Goal: Task Accomplishment & Management: Use online tool/utility

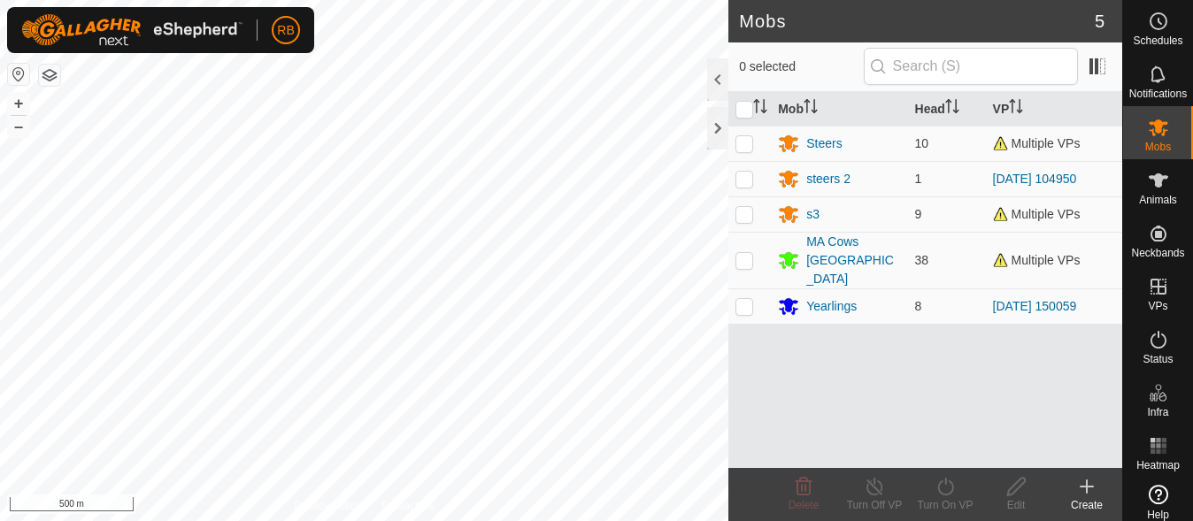
click at [536, 521] on html "RB Schedules Notifications Mobs Animals Neckbands VPs Status Infra Heatmap Help…" at bounding box center [596, 260] width 1193 height 521
click at [484, 521] on html "RB Schedules Notifications Mobs Animals Neckbands VPs Status Infra Heatmap Help…" at bounding box center [596, 260] width 1193 height 521
click at [15, 102] on button "+" at bounding box center [18, 103] width 21 height 21
click at [922, 327] on div "Mobs 5 0 selected Mob Head VP Steers 10 Multiple VPs steers 2 1 [DATE] 104950 s…" at bounding box center [561, 260] width 1123 height 521
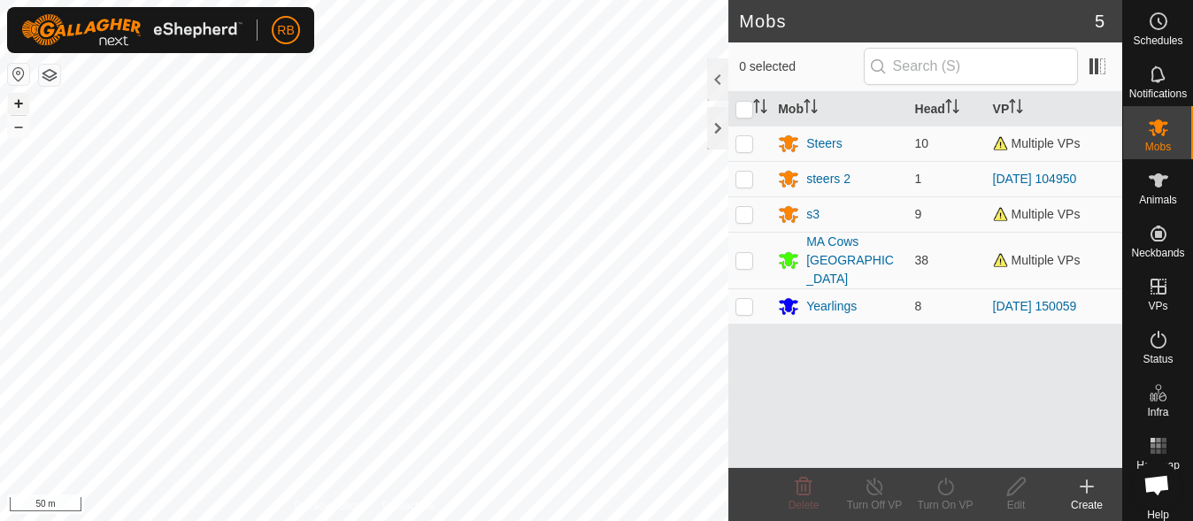
click at [19, 103] on button "+" at bounding box center [18, 103] width 21 height 21
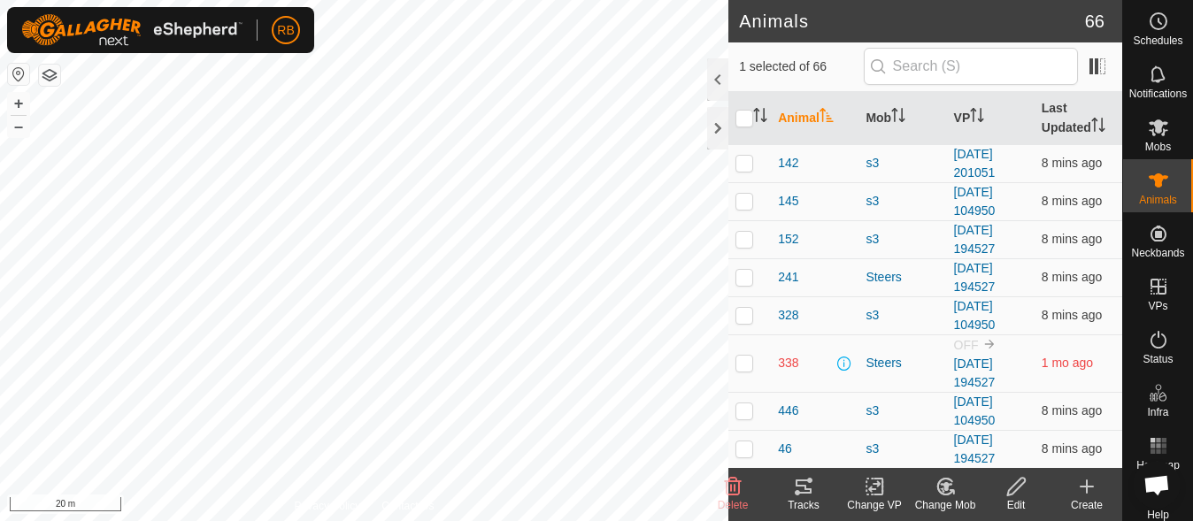
click at [796, 487] on icon at bounding box center [803, 486] width 21 height 21
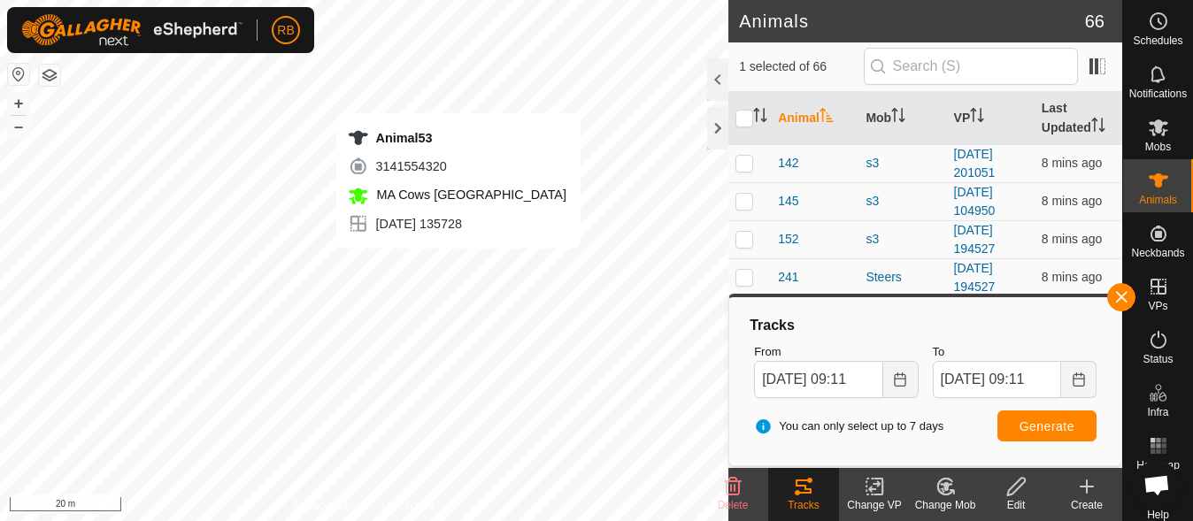
checkbox input "false"
checkbox input "true"
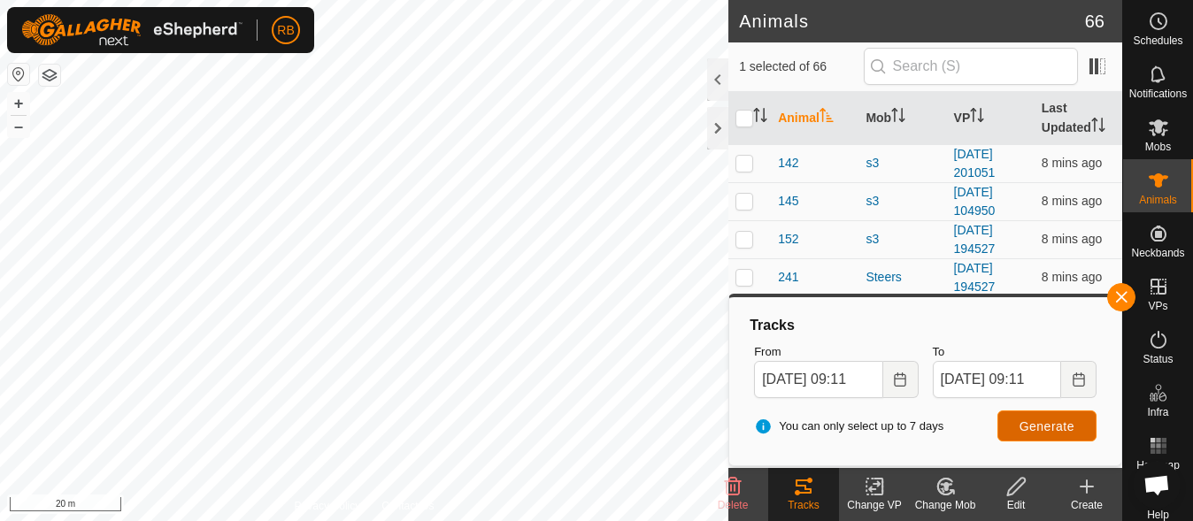
click at [1040, 428] on span "Generate" at bounding box center [1047, 427] width 55 height 14
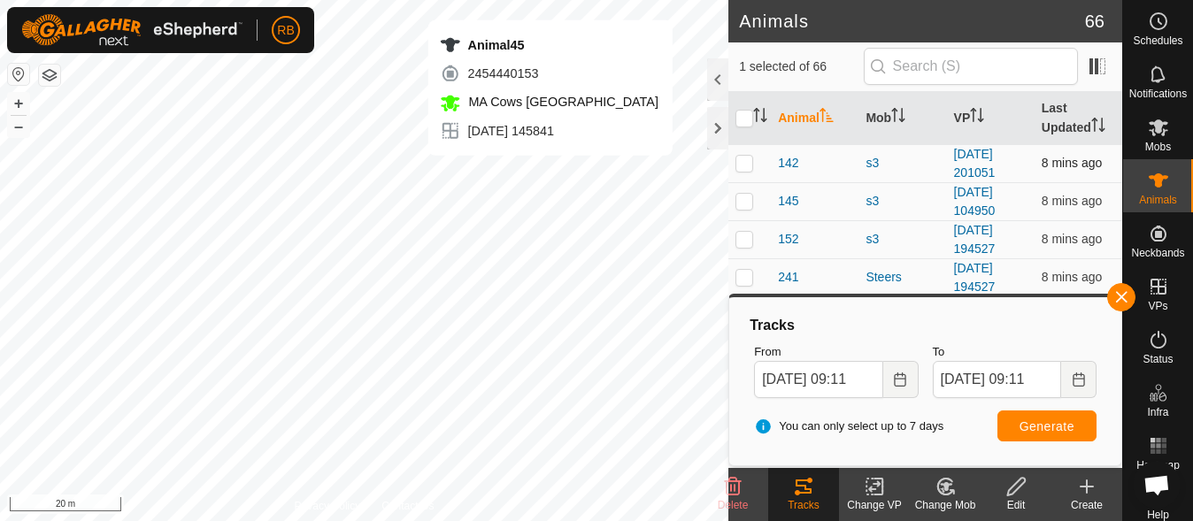
checkbox input "true"
checkbox input "false"
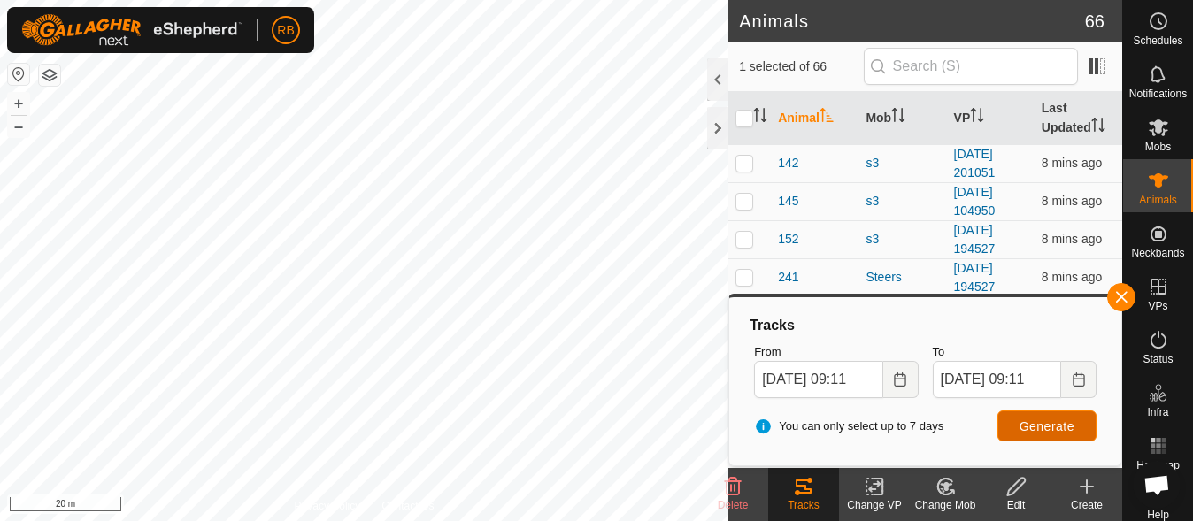
click at [1061, 432] on span "Generate" at bounding box center [1047, 427] width 55 height 14
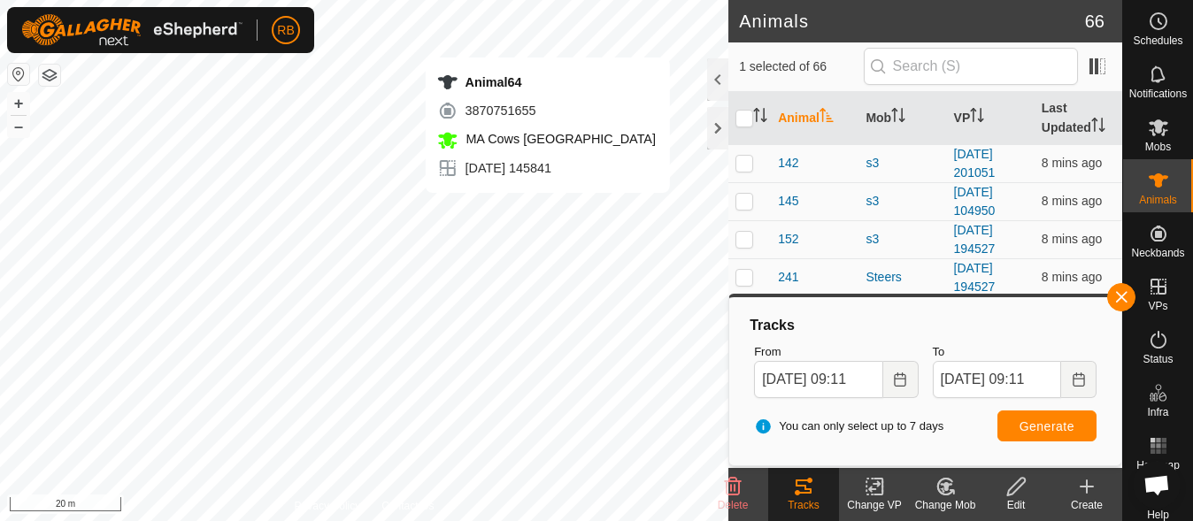
checkbox input "false"
checkbox input "true"
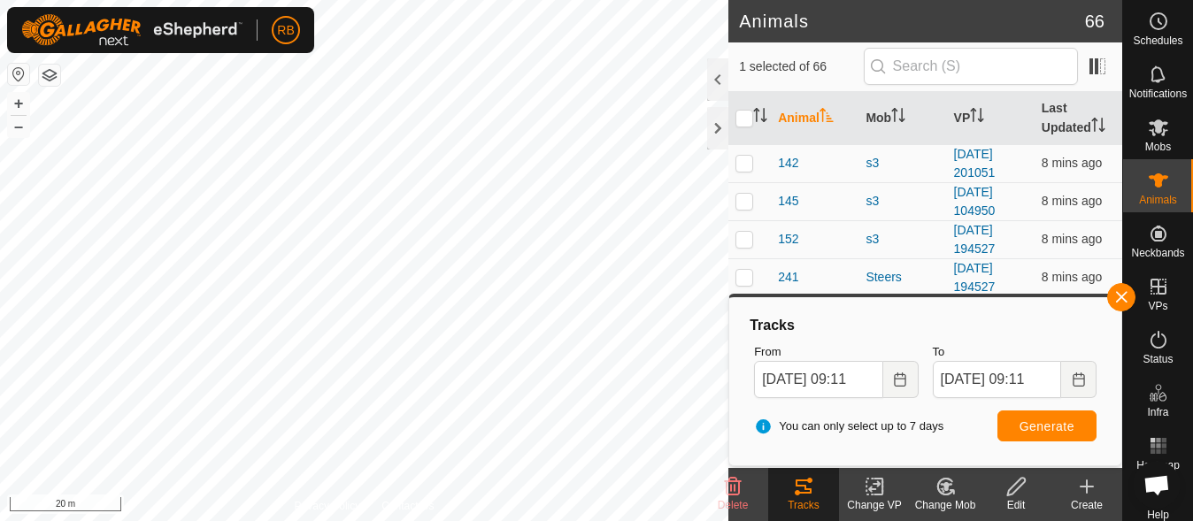
checkbox input "true"
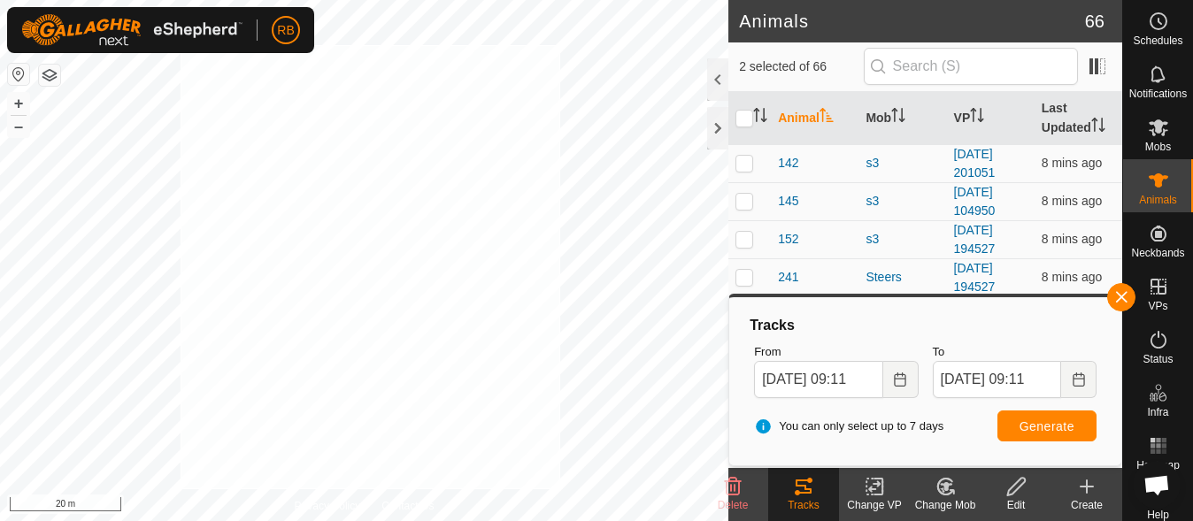
checkbox input "true"
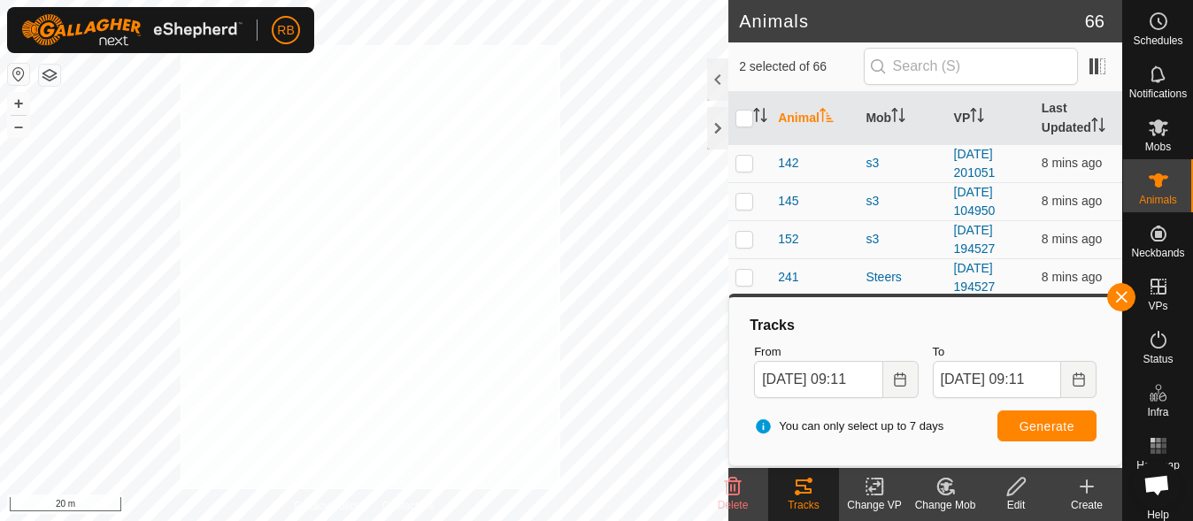
checkbox input "true"
click at [878, 490] on icon at bounding box center [875, 486] width 22 height 21
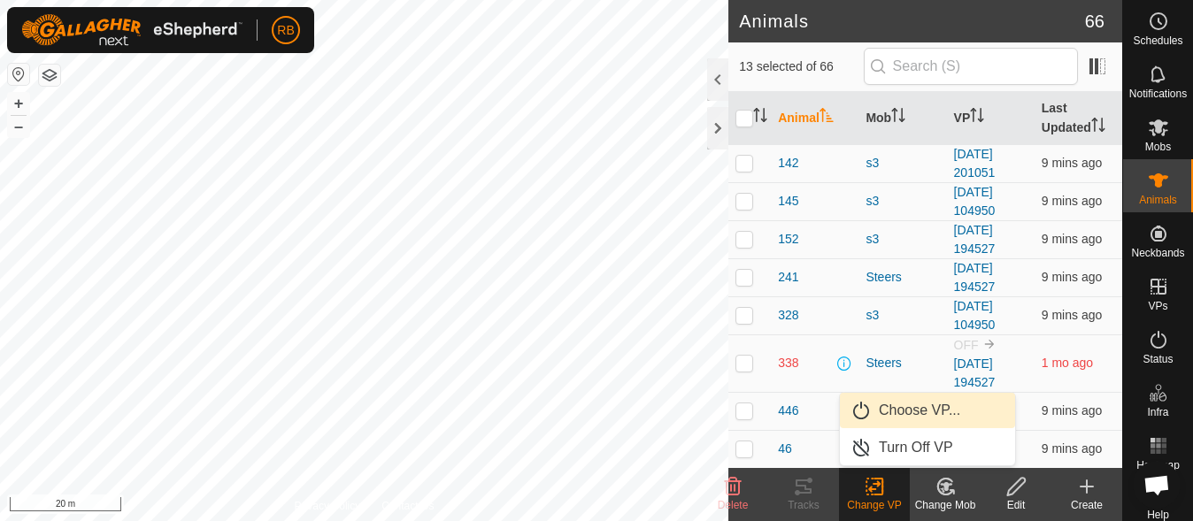
click at [933, 413] on link "Choose VP..." at bounding box center [927, 410] width 175 height 35
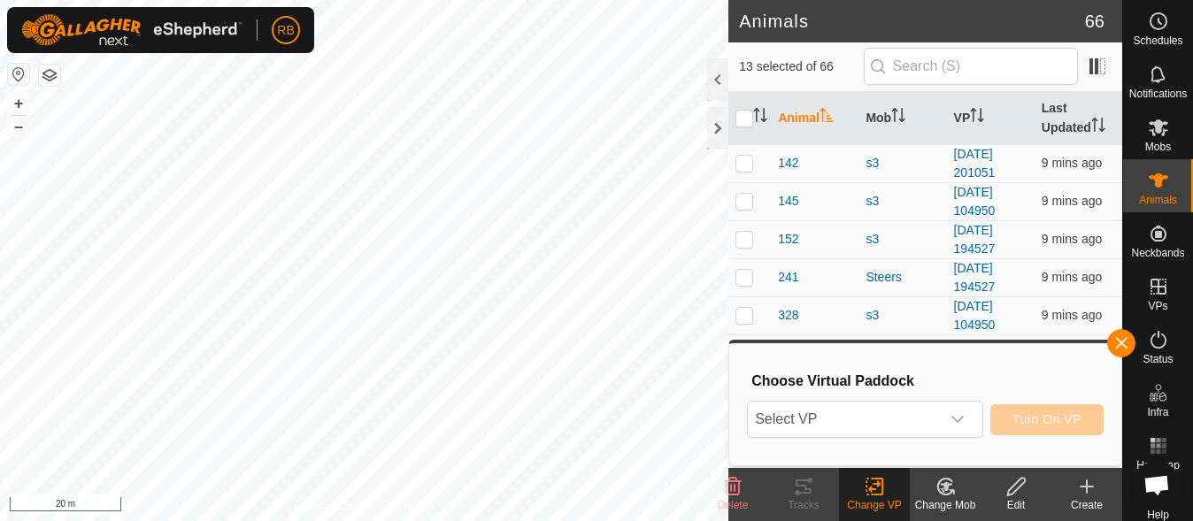
click at [933, 413] on span "Select VP" at bounding box center [843, 419] width 191 height 35
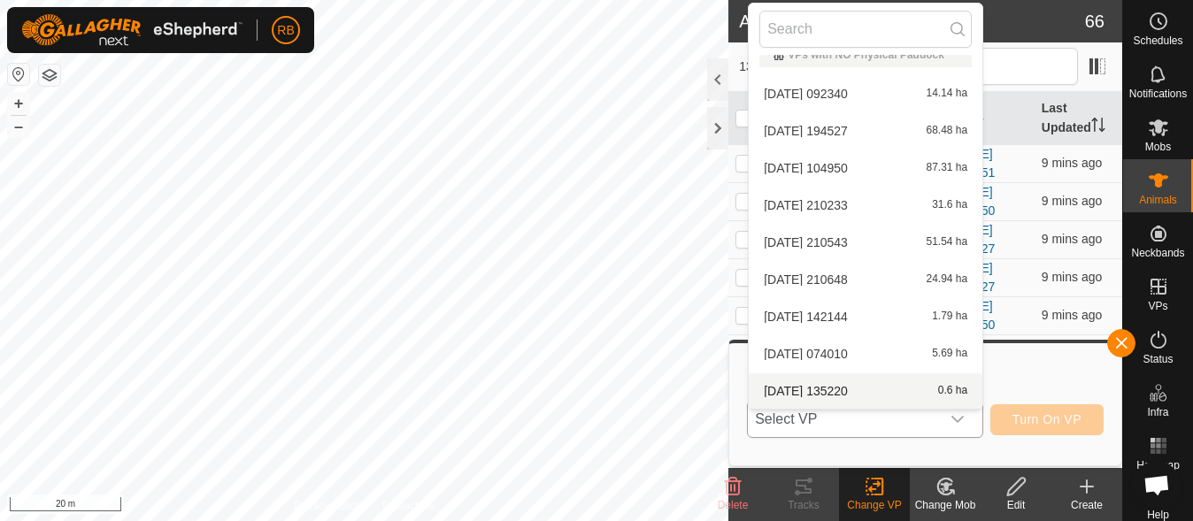
scroll to position [243, 0]
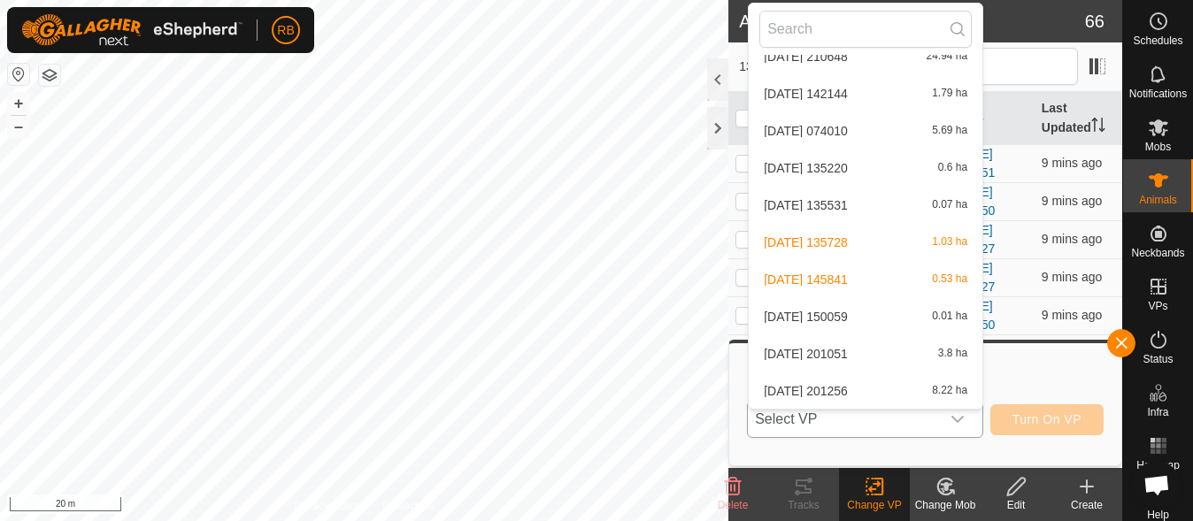
click at [877, 245] on li "[DATE] 135728 1.03 ha" at bounding box center [866, 242] width 234 height 35
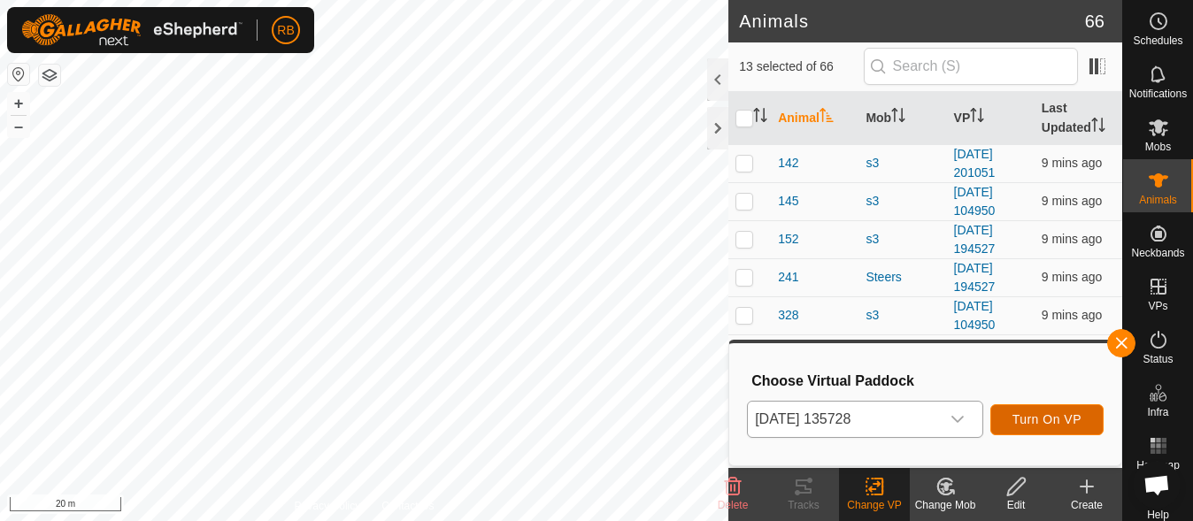
click at [1019, 413] on span "Turn On VP" at bounding box center [1047, 420] width 69 height 14
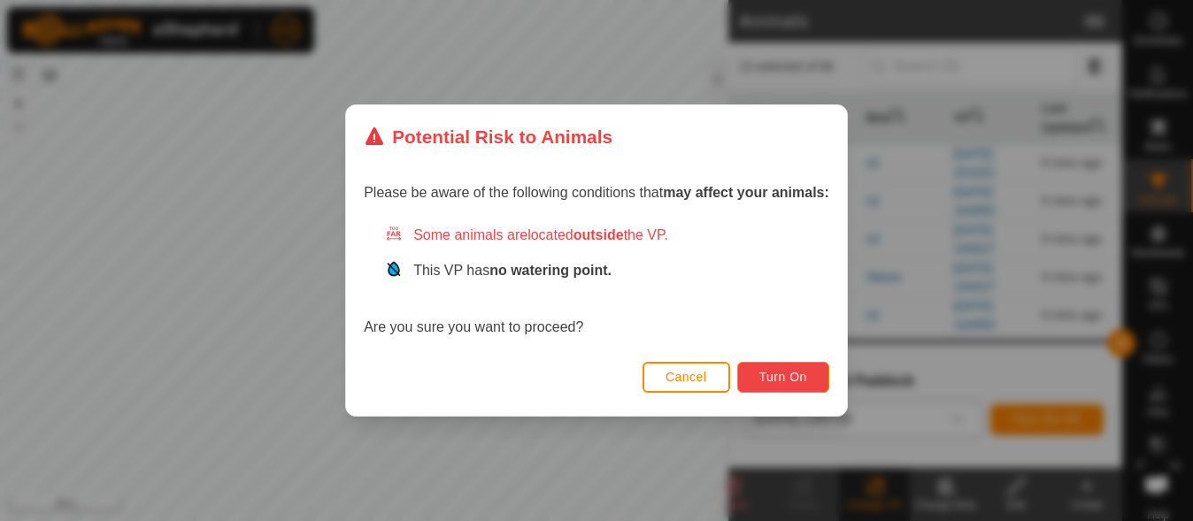
click at [776, 374] on span "Turn On" at bounding box center [784, 377] width 48 height 14
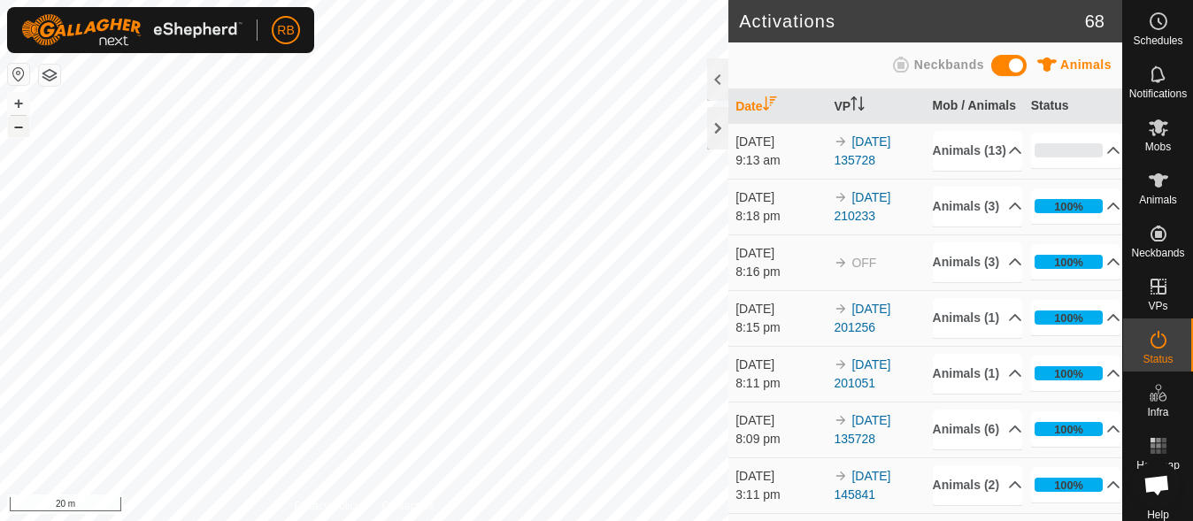
click at [13, 121] on button "–" at bounding box center [18, 126] width 21 height 21
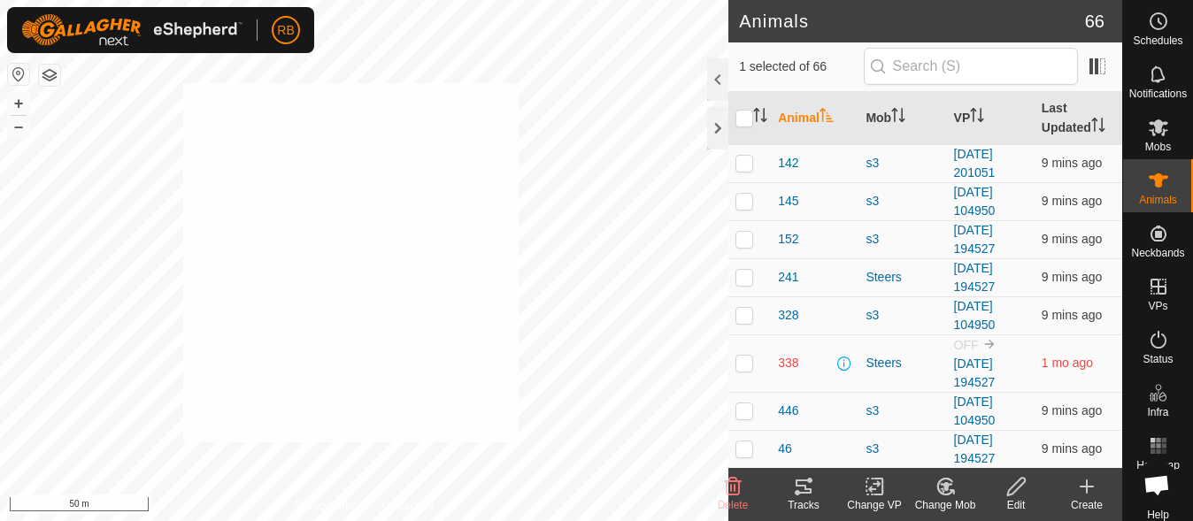
checkbox input "true"
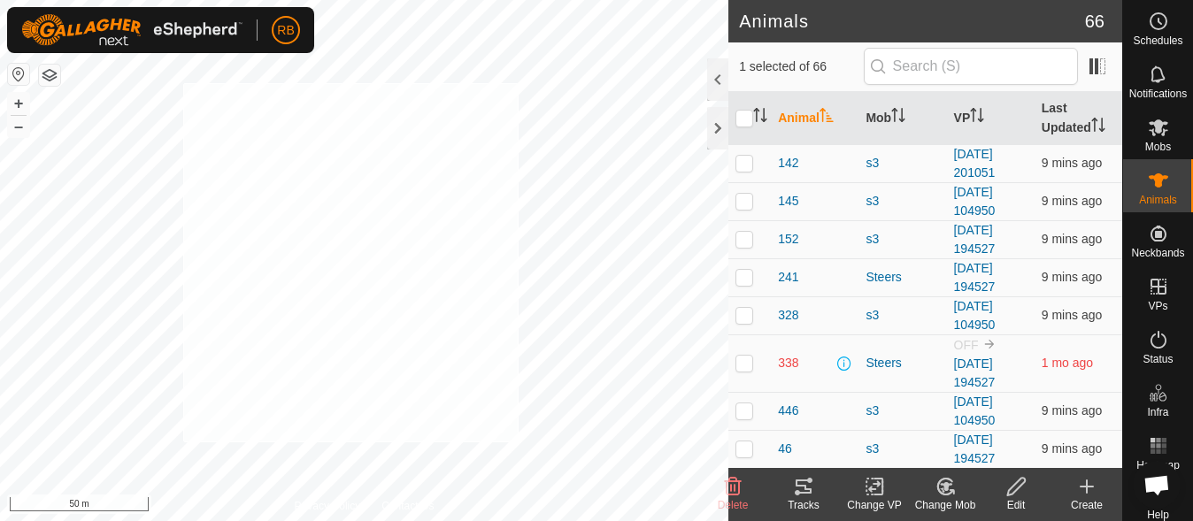
checkbox input "true"
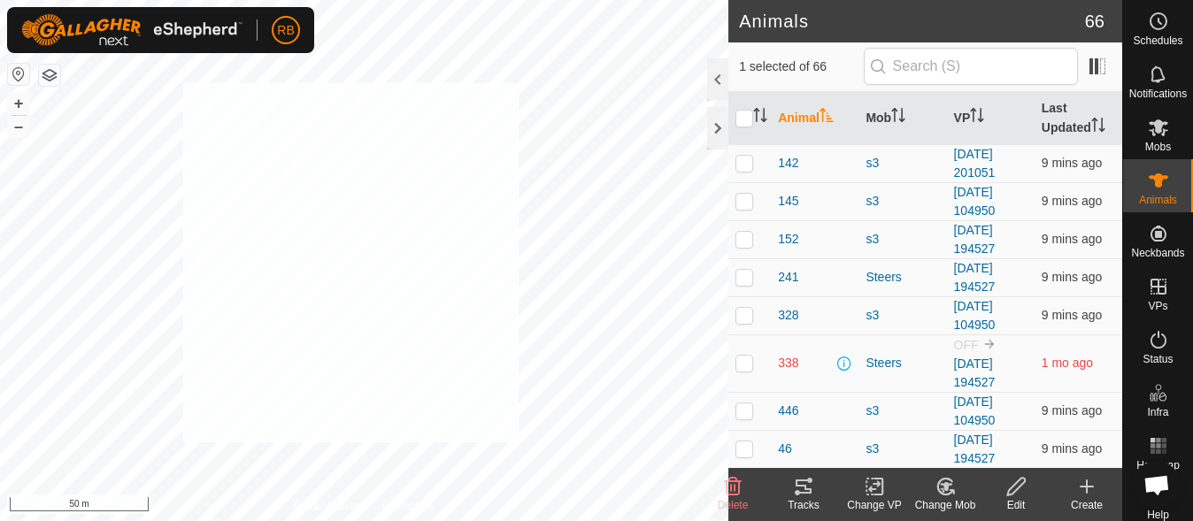
checkbox input "true"
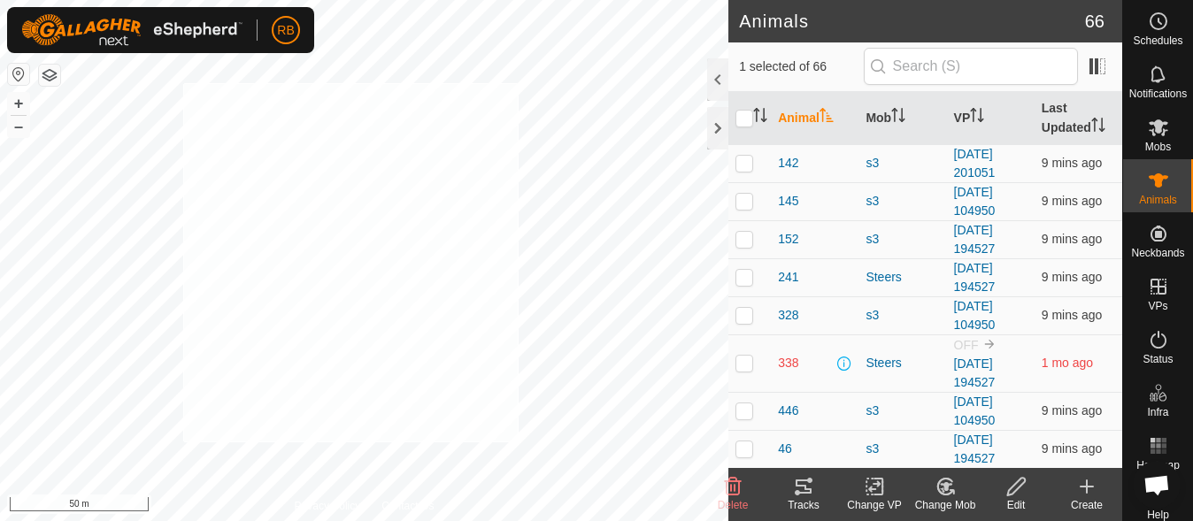
checkbox input "true"
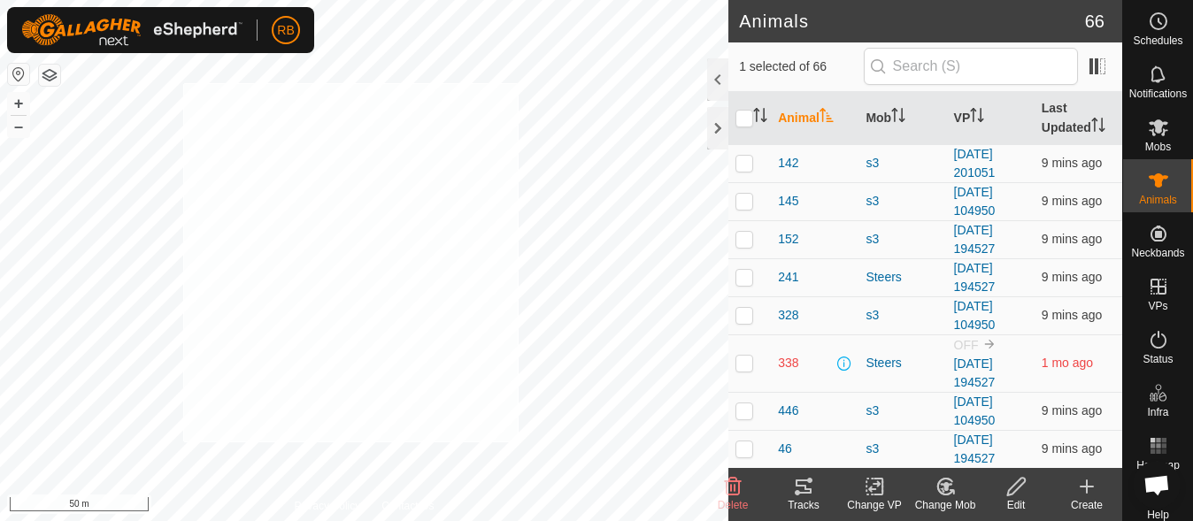
checkbox input "true"
click at [888, 505] on div "Change VP" at bounding box center [874, 506] width 71 height 16
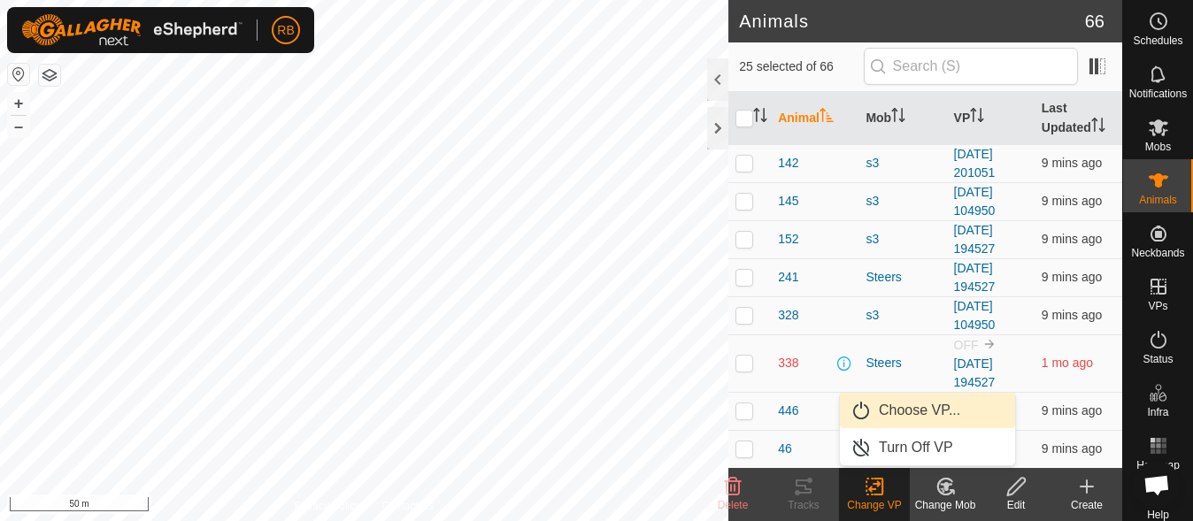
click at [937, 418] on link "Choose VP..." at bounding box center [927, 410] width 175 height 35
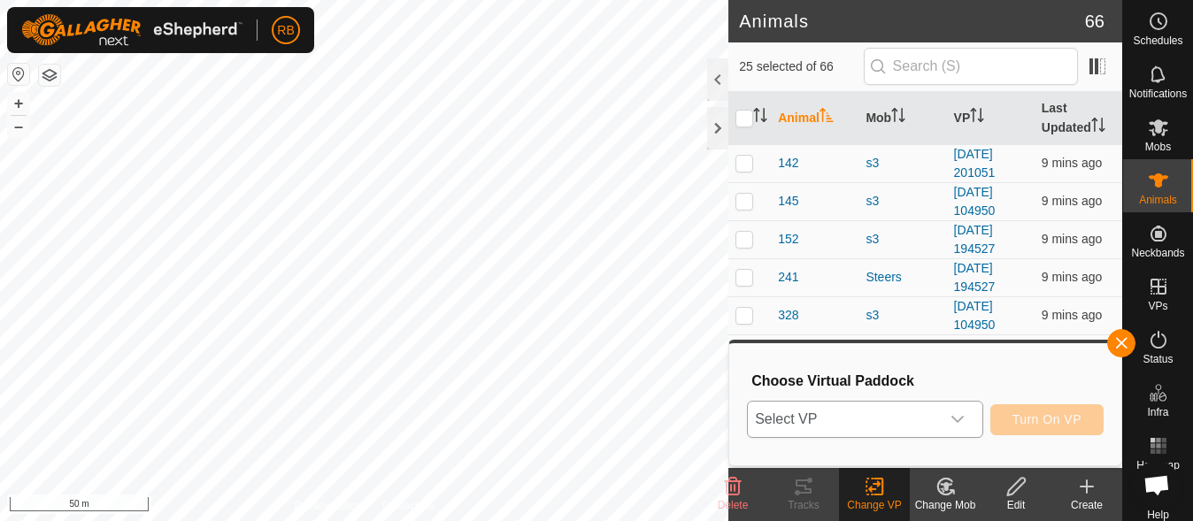
click at [976, 418] on p-select "Select VP" at bounding box center [864, 419] width 235 height 37
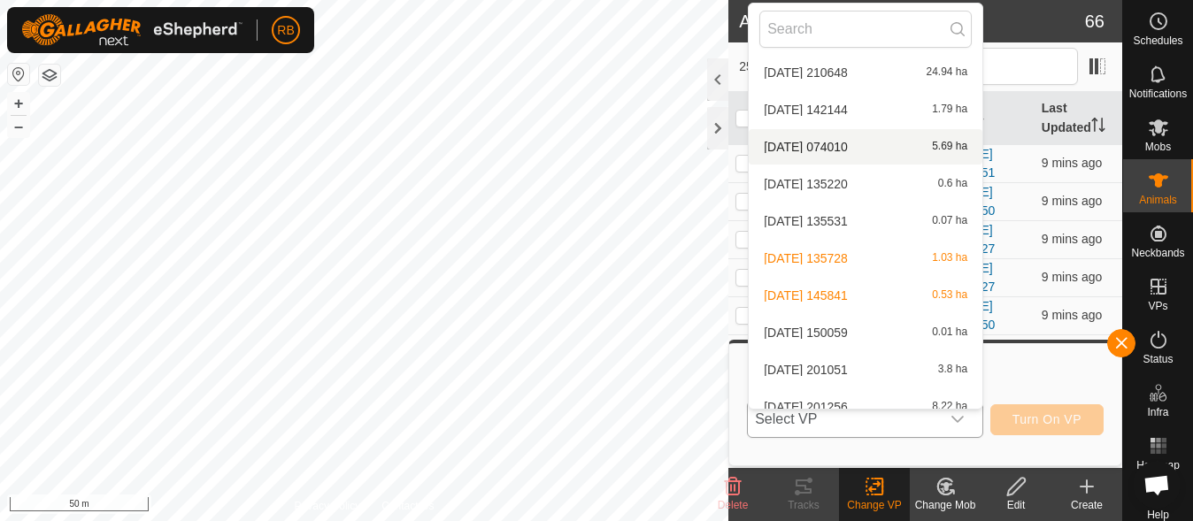
scroll to position [243, 0]
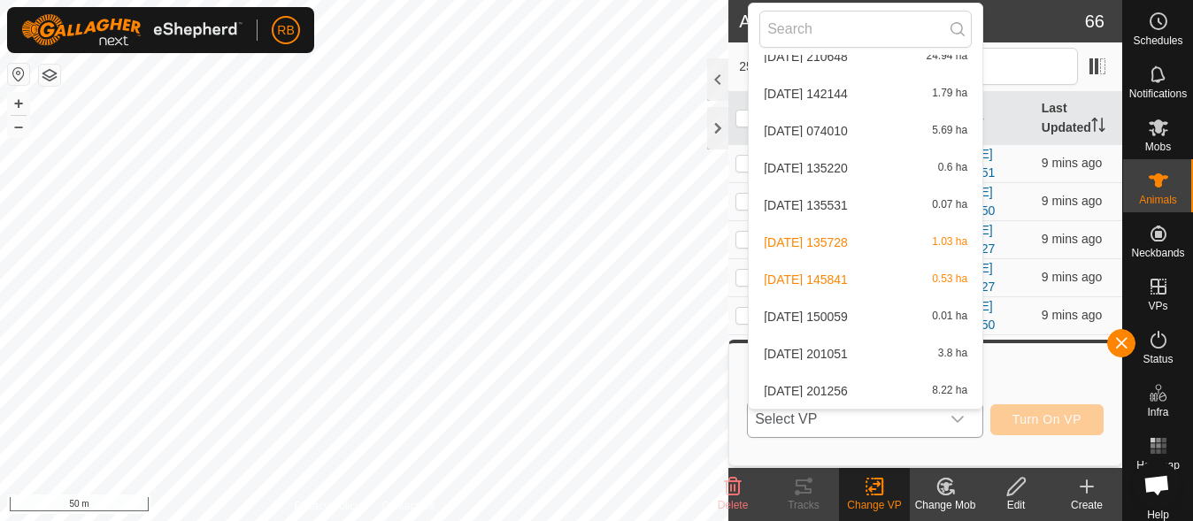
click at [891, 282] on li "[DATE] 145841 0.53 ha" at bounding box center [866, 279] width 234 height 35
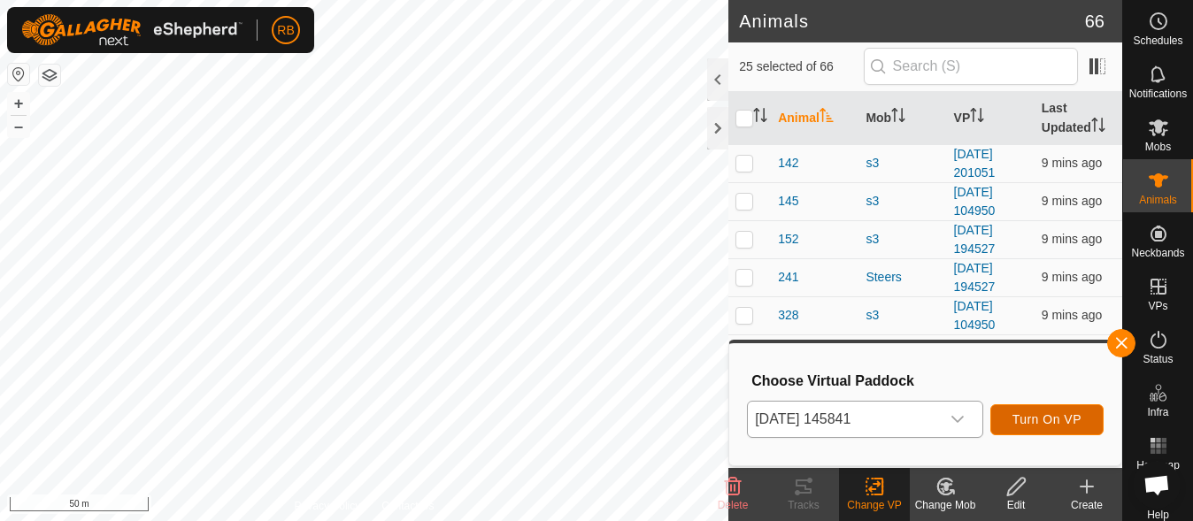
click at [1031, 407] on button "Turn On VP" at bounding box center [1047, 420] width 113 height 31
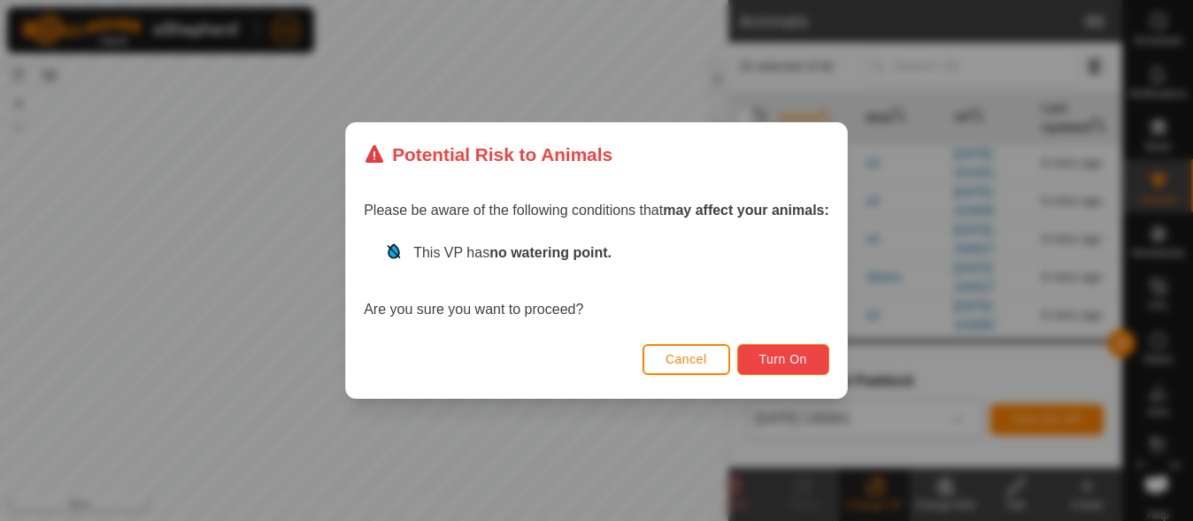
click at [806, 370] on button "Turn On" at bounding box center [783, 359] width 92 height 31
